Goal: Transaction & Acquisition: Book appointment/travel/reservation

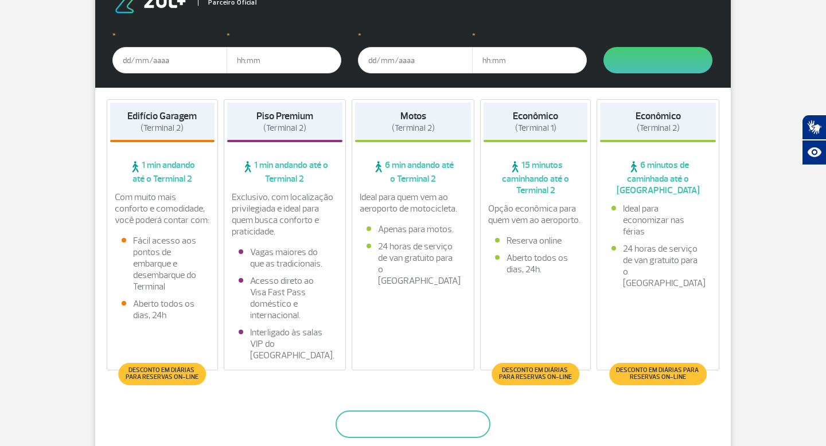
scroll to position [232, 0]
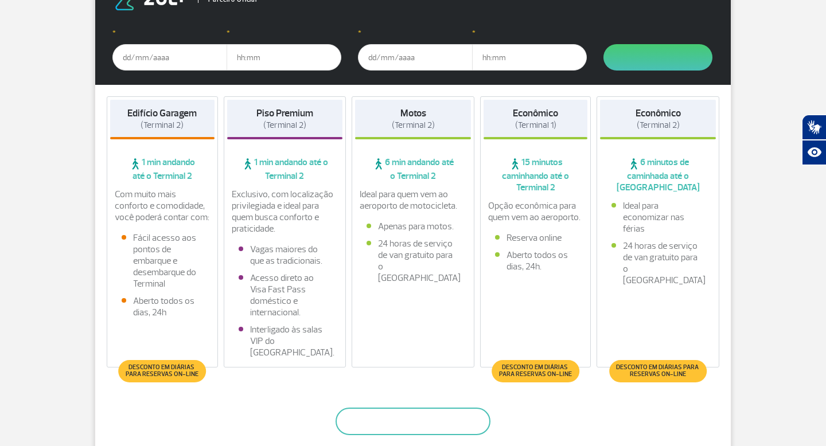
click at [657, 373] on span "Desconto em diárias para reservas on-line" at bounding box center [657, 371] width 85 height 14
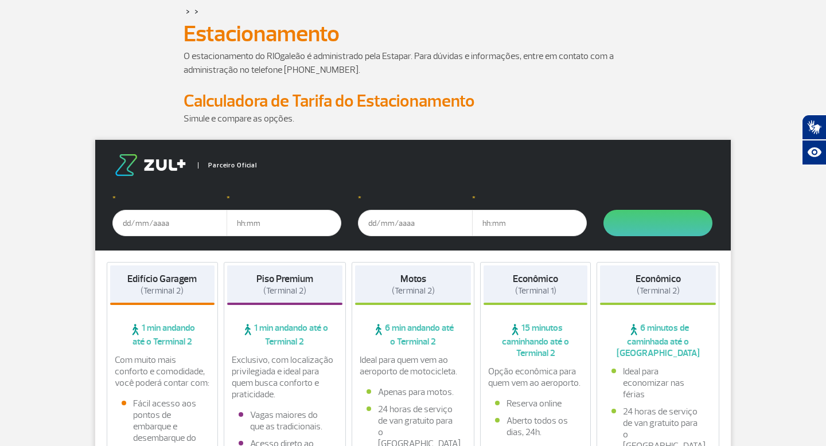
scroll to position [0, 0]
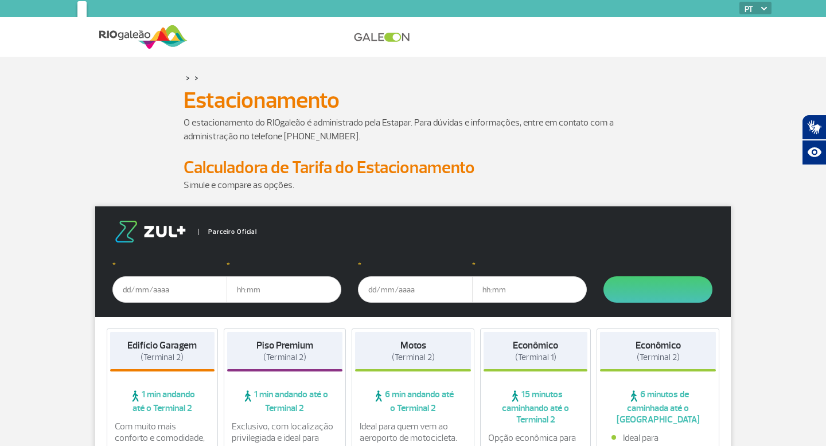
click at [181, 289] on input "text" at bounding box center [169, 289] width 115 height 26
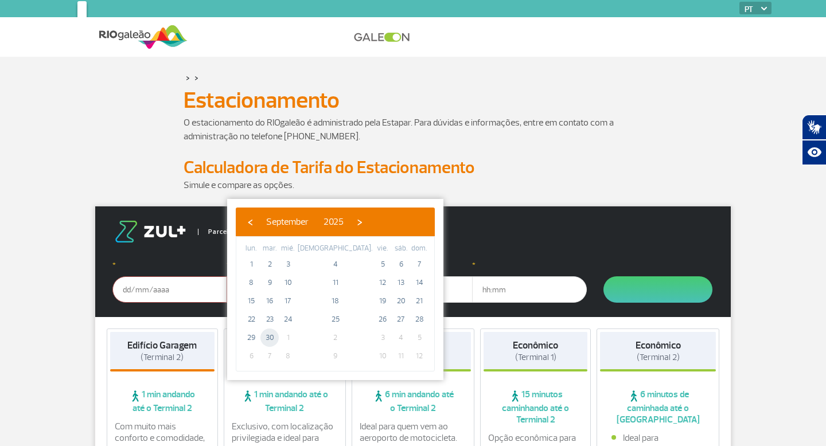
click at [274, 337] on span "30" at bounding box center [269, 338] width 18 height 18
type input "[DATE]"
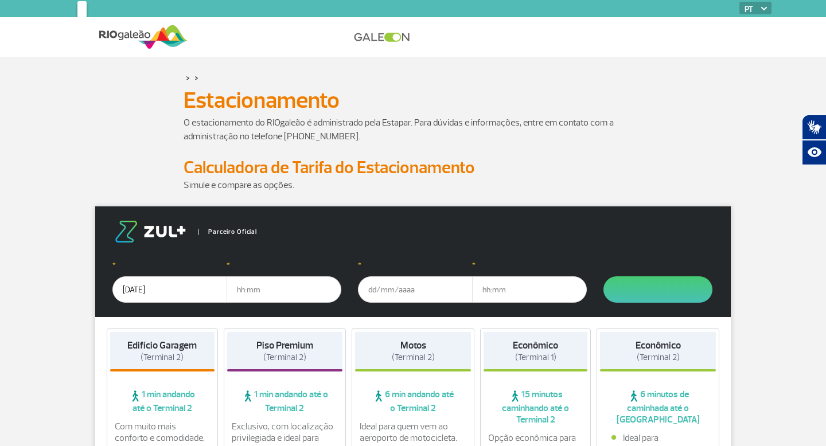
click at [267, 290] on input "text" at bounding box center [284, 289] width 115 height 26
type input "13:00"
click at [396, 291] on input "text" at bounding box center [415, 289] width 115 height 26
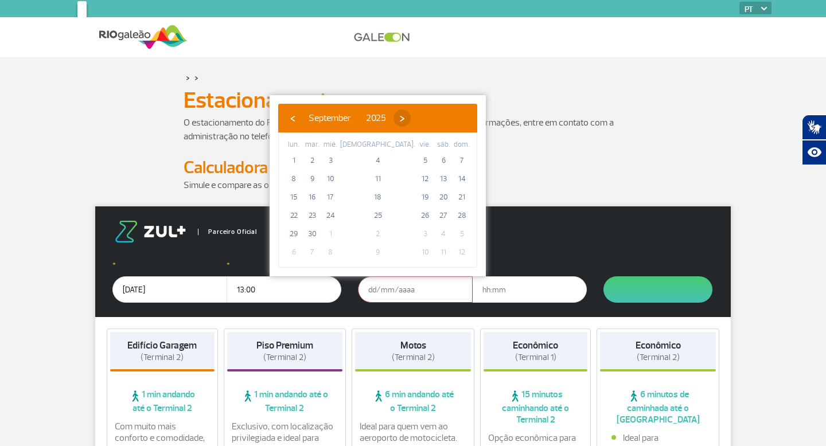
click at [411, 120] on span "›" at bounding box center [401, 118] width 17 height 17
click at [337, 177] on span "8" at bounding box center [330, 179] width 18 height 18
type input "[DATE]"
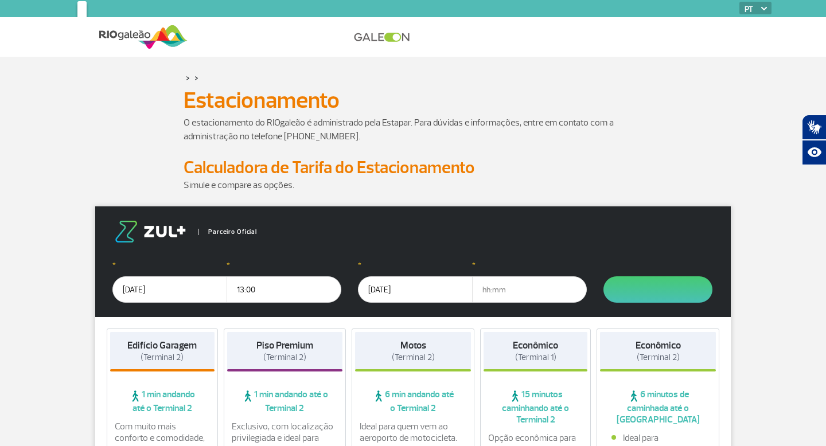
click at [513, 290] on input "text" at bounding box center [529, 289] width 115 height 26
type input "1"
type input "12:00"
click button "submit" at bounding box center [657, 289] width 109 height 26
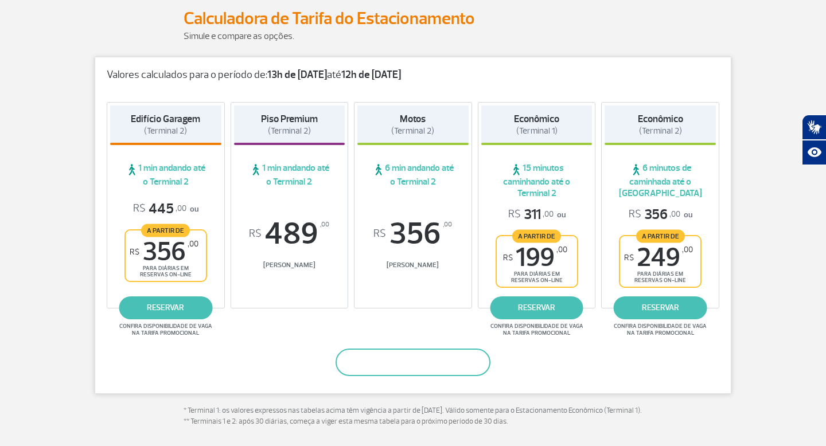
scroll to position [149, 0]
click at [658, 309] on link "reservar" at bounding box center [660, 308] width 93 height 23
